Goal: Contribute content

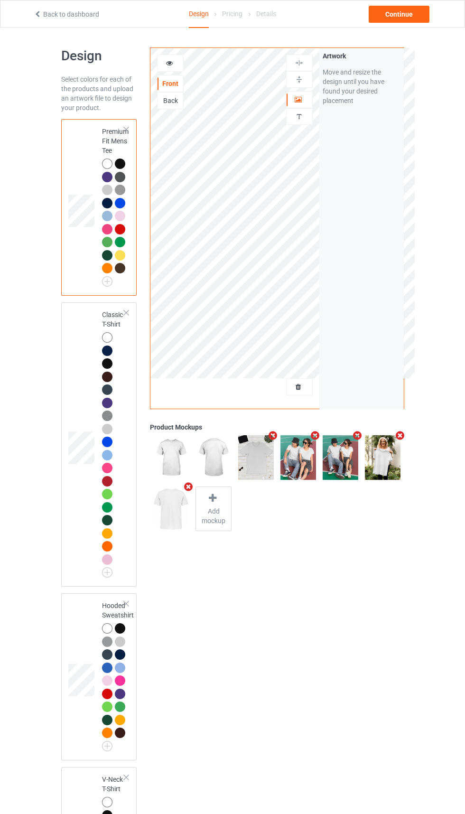
click at [107, 338] on div at bounding box center [107, 337] width 10 height 10
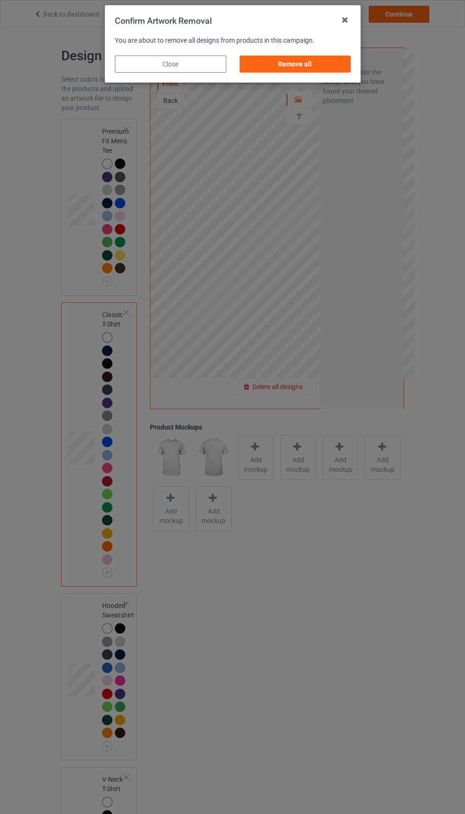
click at [284, 66] on div "Remove all" at bounding box center [295, 64] width 112 height 17
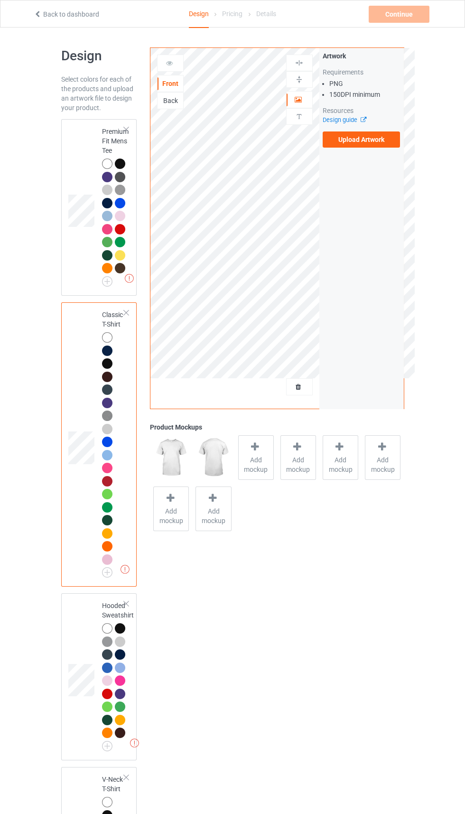
click at [398, 144] on label "Upload Artwork" at bounding box center [362, 139] width 78 height 16
click at [0, 0] on input "Upload Artwork" at bounding box center [0, 0] width 0 height 0
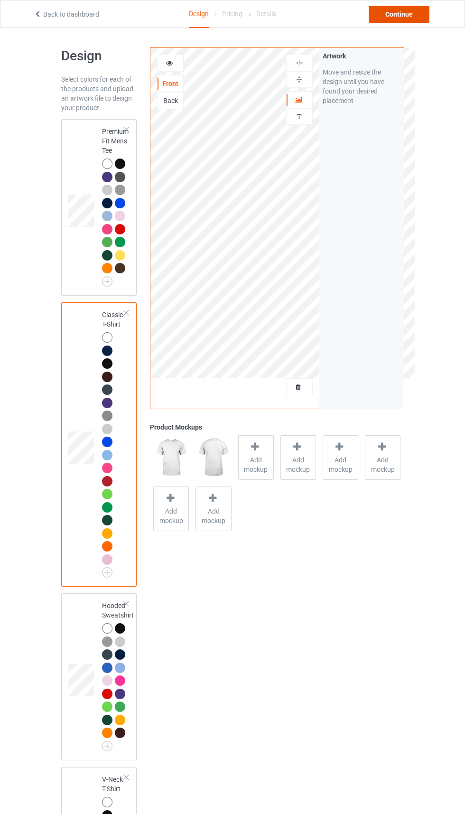
click at [412, 20] on div "Continue" at bounding box center [399, 14] width 61 height 17
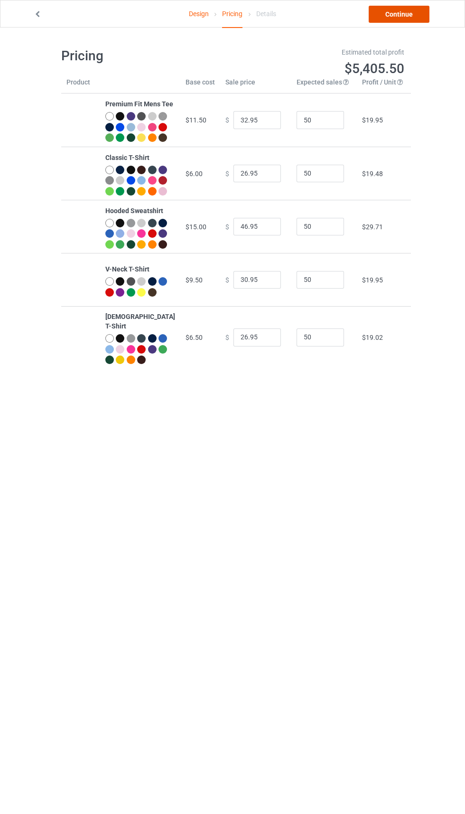
click at [416, 13] on link "Continue" at bounding box center [399, 14] width 61 height 17
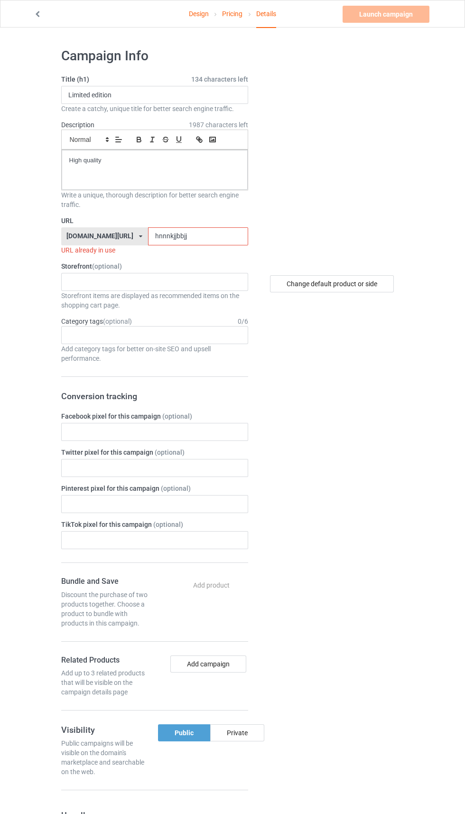
click at [212, 220] on label "URL" at bounding box center [154, 220] width 187 height 9
click at [203, 236] on input "hnnnkjjbbjj" at bounding box center [198, 236] width 100 height 18
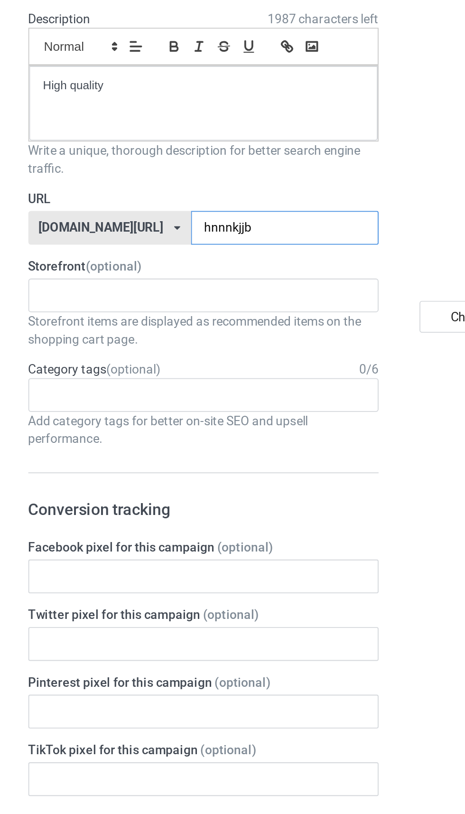
type input "hnnnkjj"
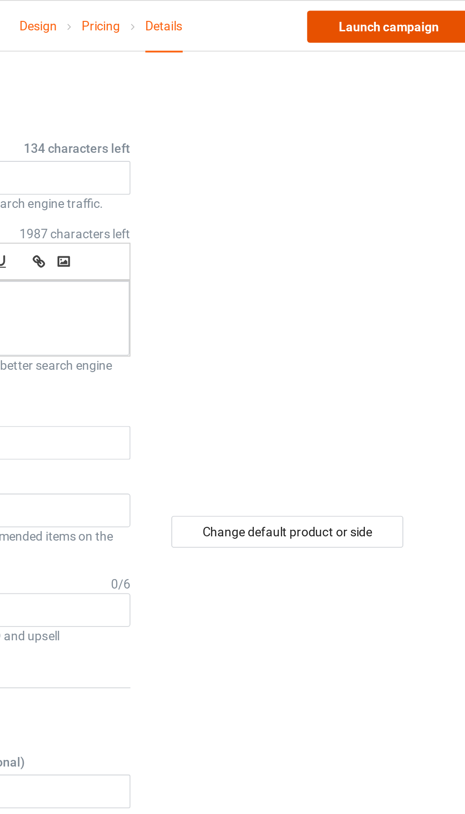
click at [398, 17] on link "Launch campaign" at bounding box center [386, 14] width 87 height 17
click at [395, 28] on body "Design Pricing Details Launch campaign Campaign Info Title (h1) 134 characters …" at bounding box center [232, 435] width 465 height 814
